Goal: Navigation & Orientation: Go to known website

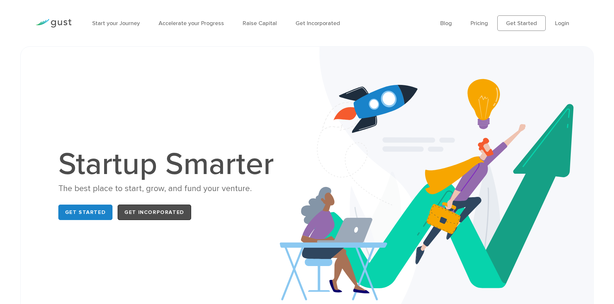
click at [141, 219] on link "Get Incorporated" at bounding box center [154, 212] width 73 height 15
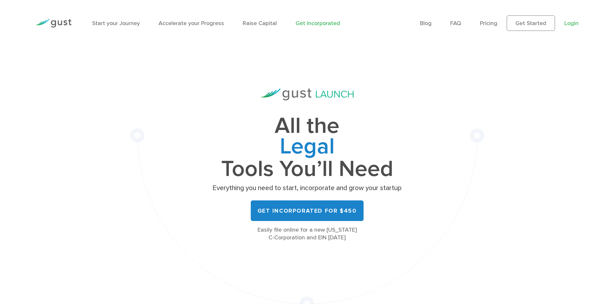
click at [568, 20] on link "Login" at bounding box center [571, 23] width 14 height 7
